Goal: Manage account settings

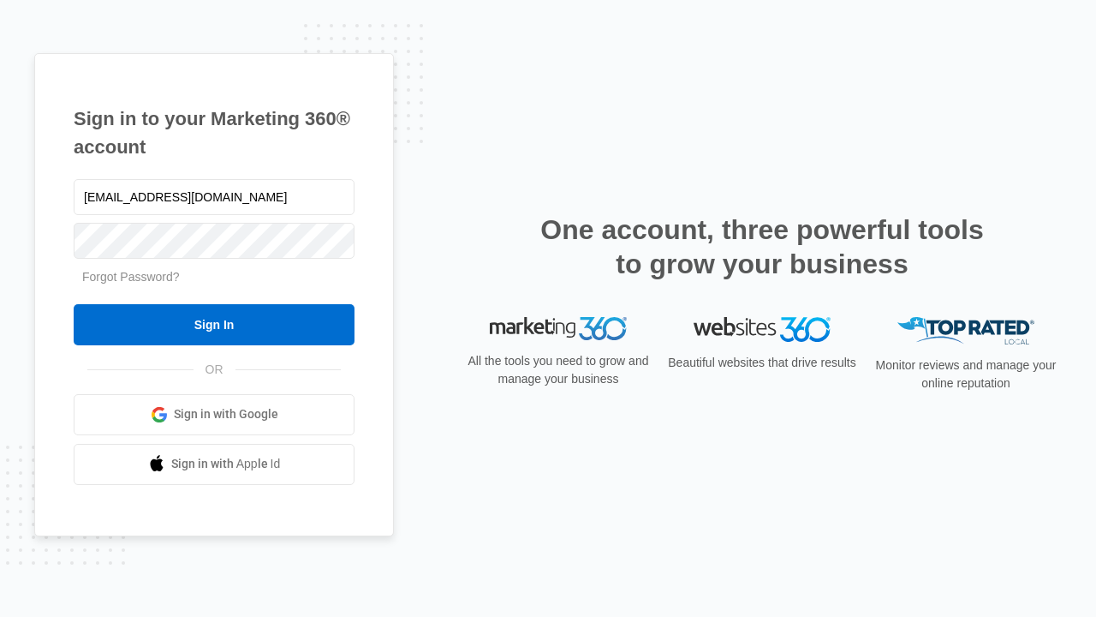
type input "dankie614@gmail.com"
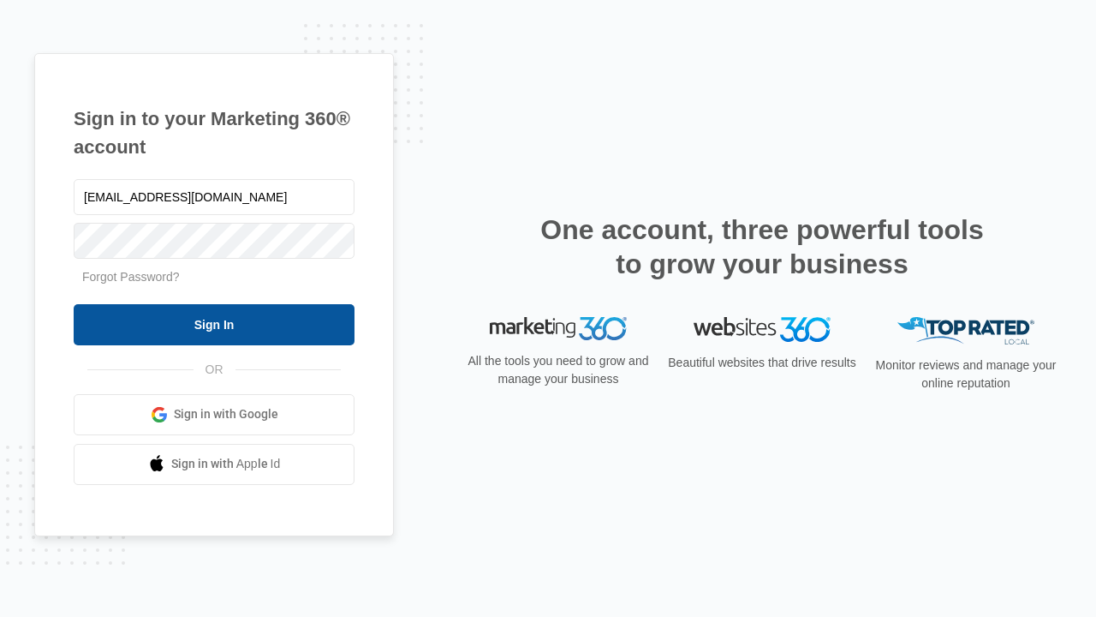
click at [214, 324] on input "Sign In" at bounding box center [214, 324] width 281 height 41
